Goal: Find specific page/section: Find specific page/section

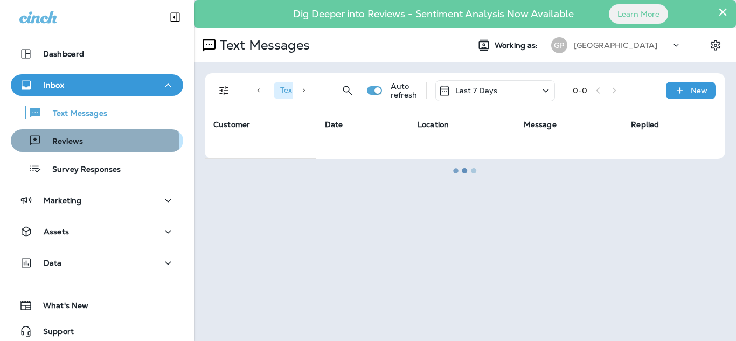
click at [84, 144] on div "Reviews" at bounding box center [97, 141] width 164 height 16
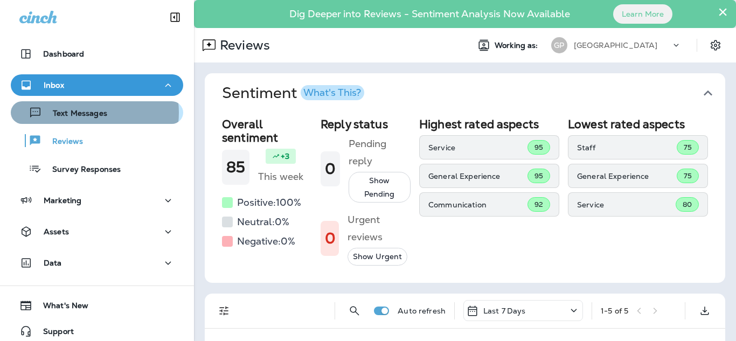
click at [90, 113] on p "Text Messages" at bounding box center [74, 114] width 65 height 10
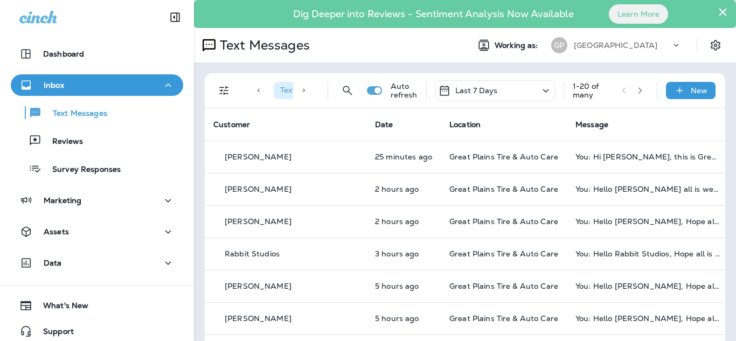
click at [300, 93] on icon at bounding box center [304, 91] width 8 height 8
click at [232, 91] on button "Filters" at bounding box center [224, 91] width 22 height 22
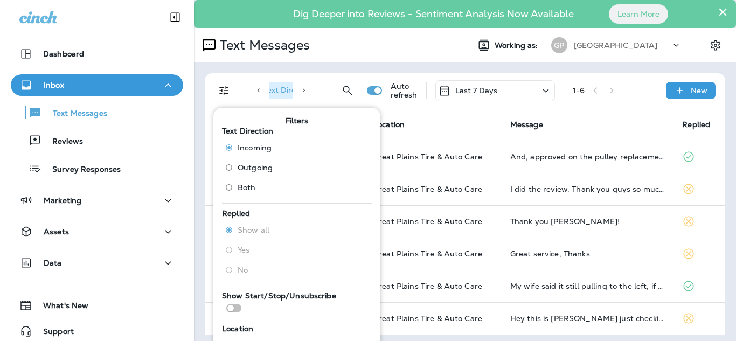
click at [601, 117] on th "Message" at bounding box center [588, 124] width 173 height 32
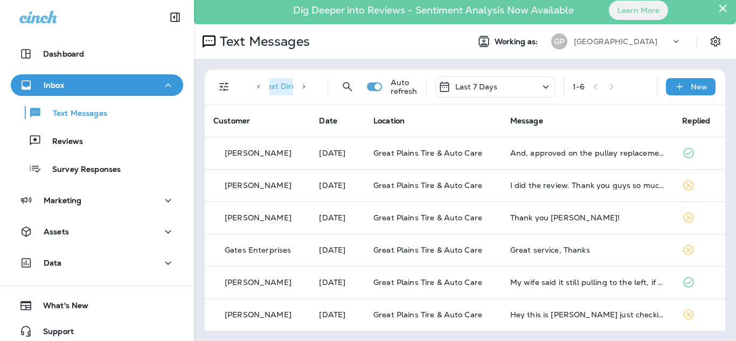
scroll to position [5, 0]
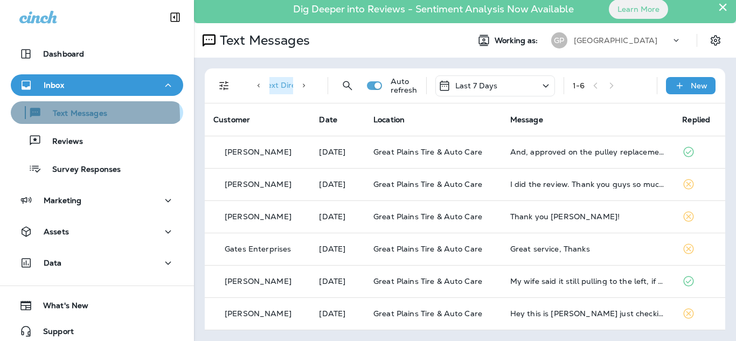
click at [91, 116] on p "Text Messages" at bounding box center [74, 114] width 65 height 10
